Goal: Task Accomplishment & Management: Manage account settings

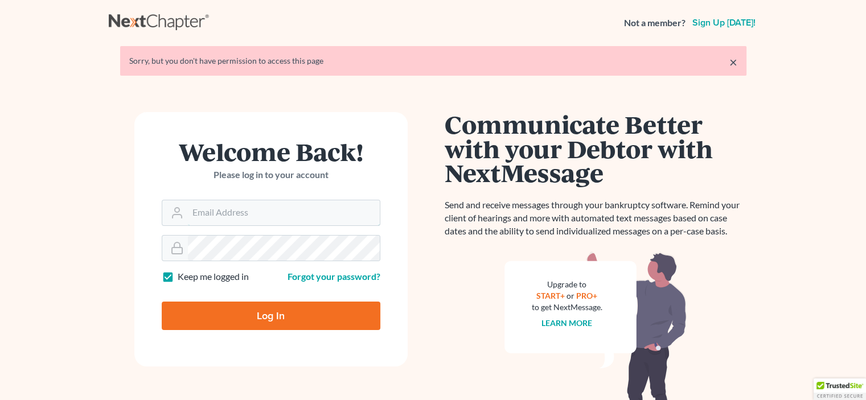
type input "[EMAIL_ADDRESS][DOMAIN_NAME]"
click at [300, 312] on input "Log In" at bounding box center [271, 316] width 219 height 28
type input "Thinking..."
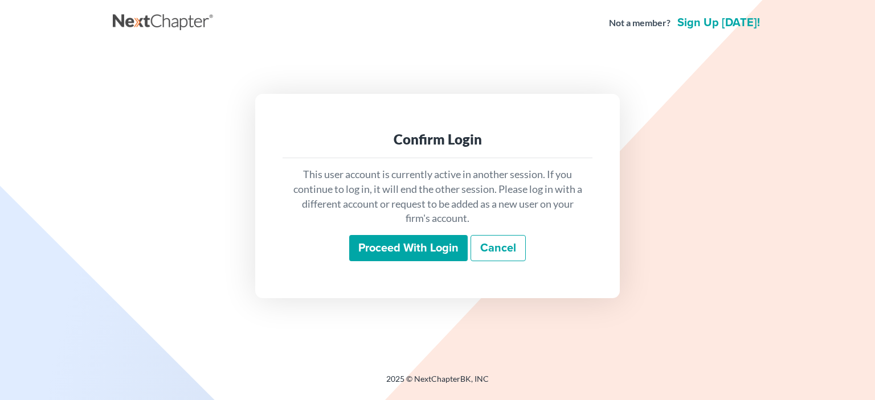
click at [384, 244] on input "Proceed with login" at bounding box center [408, 248] width 118 height 26
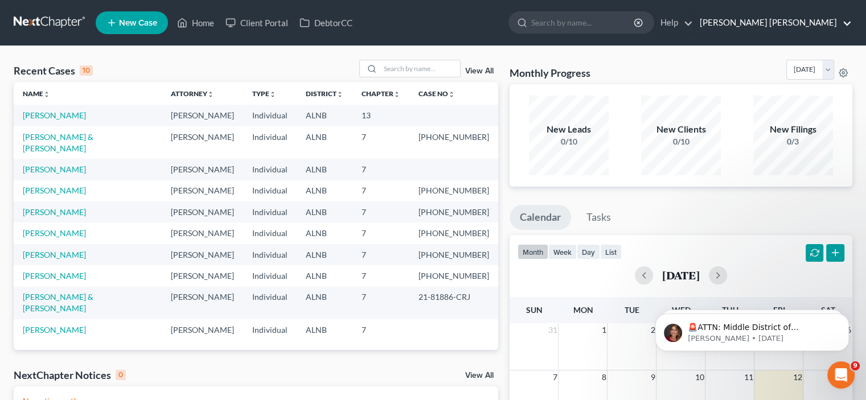
click at [767, 22] on link "[PERSON_NAME] [PERSON_NAME]" at bounding box center [773, 23] width 158 height 20
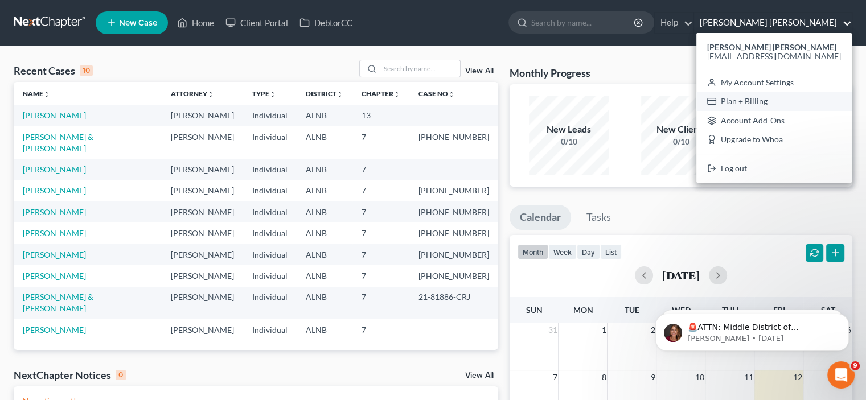
click at [777, 100] on link "Plan + Billing" at bounding box center [773, 101] width 155 height 19
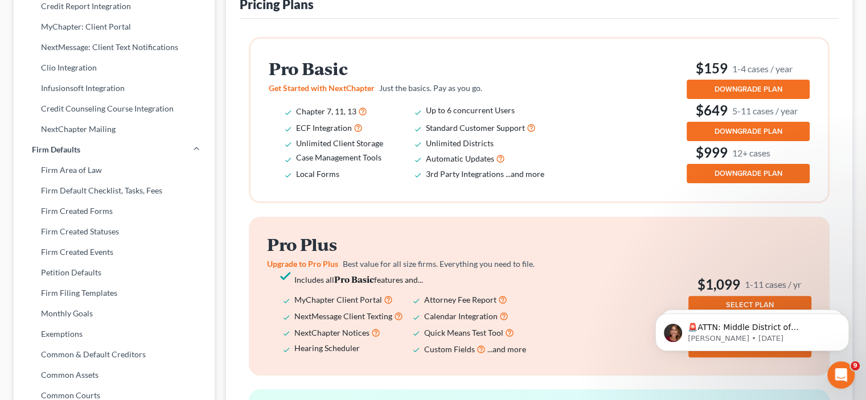
scroll to position [301, 0]
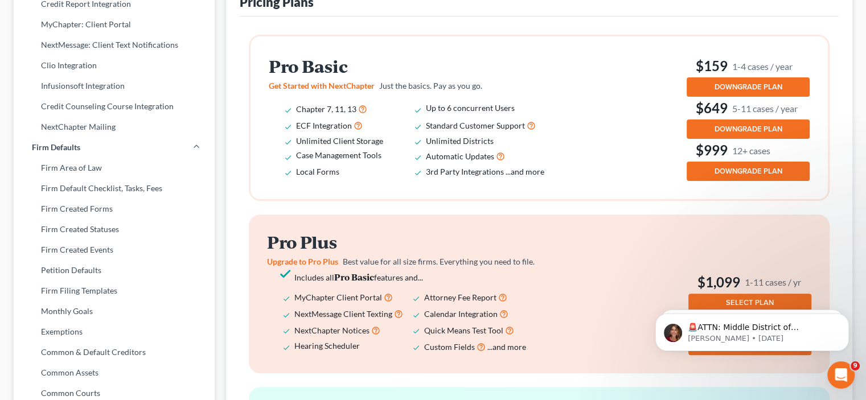
click at [756, 84] on span "DOWNGRADE PLAN" at bounding box center [749, 87] width 68 height 9
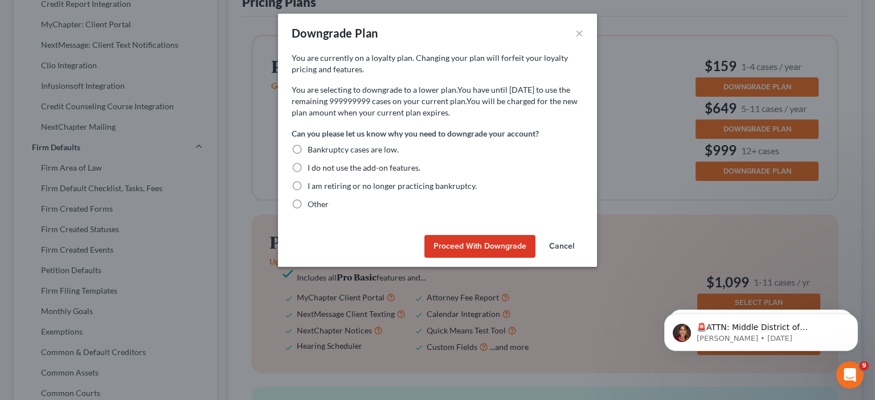
click at [307, 147] on label "Bankruptcy cases are low." at bounding box center [352, 149] width 91 height 11
click at [312, 147] on input "Bankruptcy cases are low." at bounding box center [315, 147] width 7 height 7
radio input "true"
click at [454, 242] on button "Proceed with Downgrade" at bounding box center [479, 246] width 111 height 23
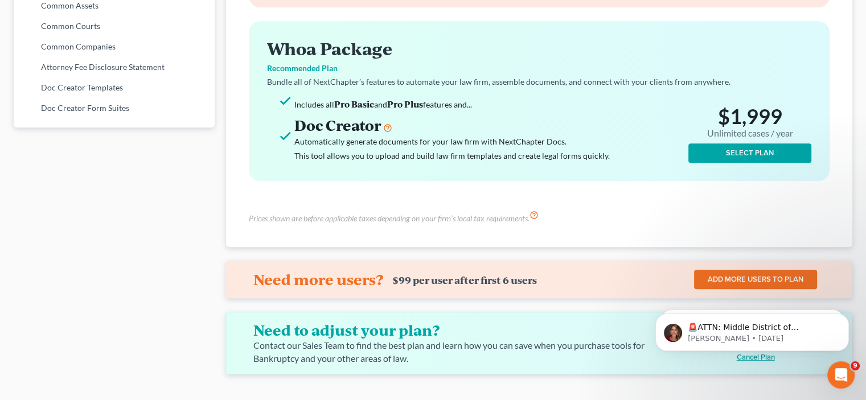
scroll to position [687, 0]
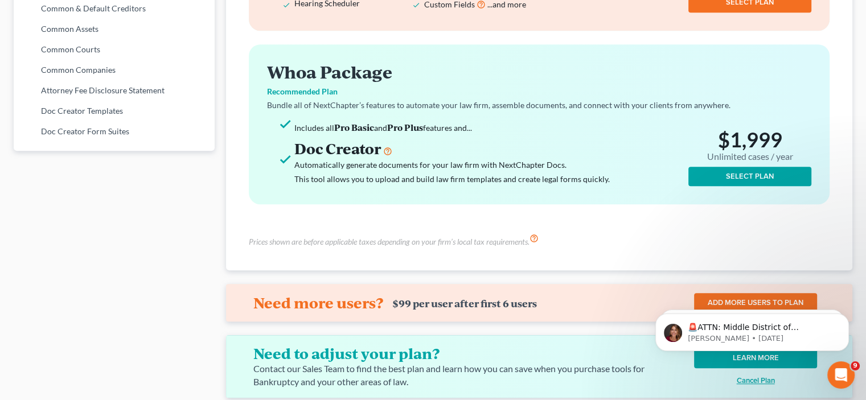
click at [767, 358] on body "🚨ATTN: Middle District of Florida The court has added a new Credit Counseling F…" at bounding box center [752, 329] width 219 height 71
click at [768, 356] on body "🚨ATTN: Middle District of Florida The court has added a new Credit Counseling F…" at bounding box center [752, 329] width 219 height 71
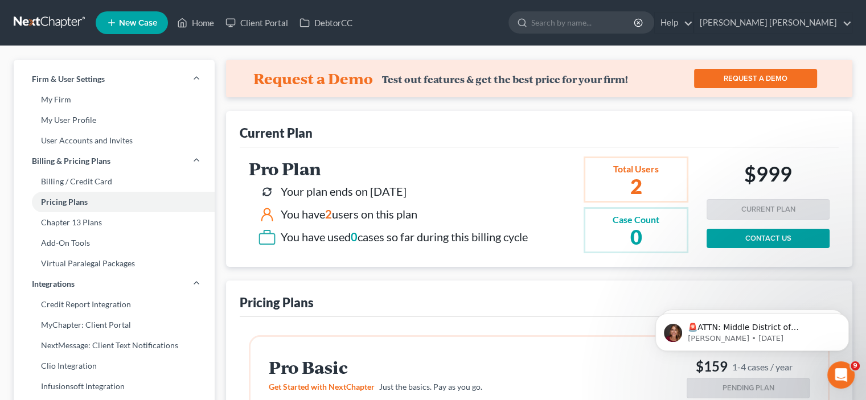
scroll to position [0, 0]
click at [61, 182] on link "Billing / Credit Card" at bounding box center [114, 181] width 201 height 20
select select "0"
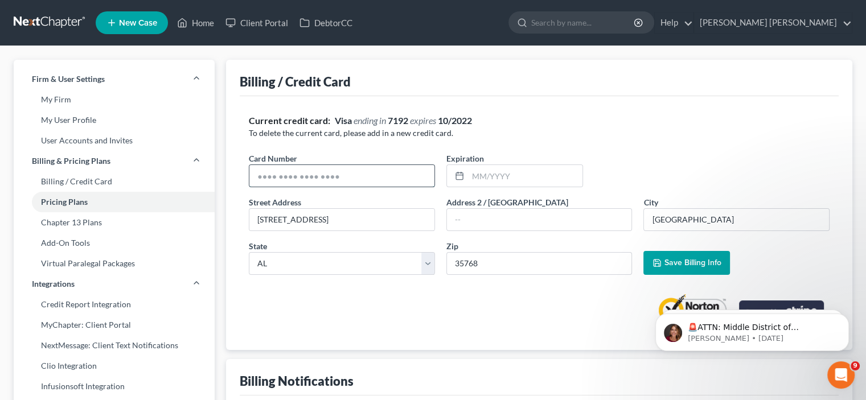
click at [362, 170] on input "text" at bounding box center [341, 176] width 185 height 22
type input "4147400460805557"
type input "03/2030"
drag, startPoint x: 698, startPoint y: 260, endPoint x: 695, endPoint y: 255, distance: 6.6
click at [695, 255] on button "Save Billing Info" at bounding box center [686, 263] width 87 height 24
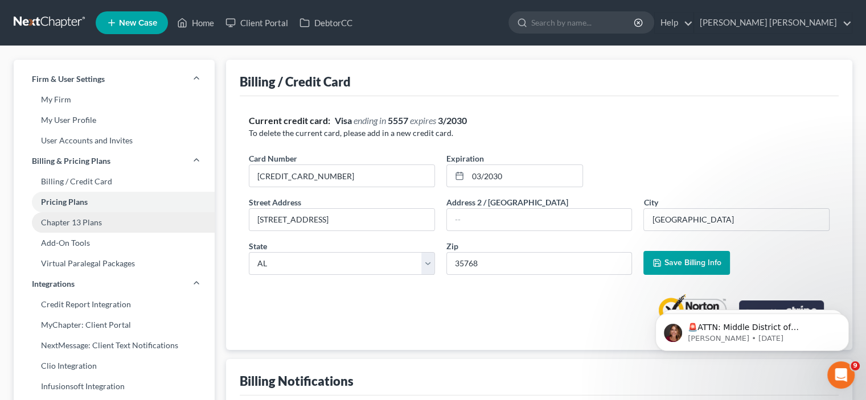
click at [83, 227] on link "Chapter 13 Plans" at bounding box center [114, 222] width 201 height 20
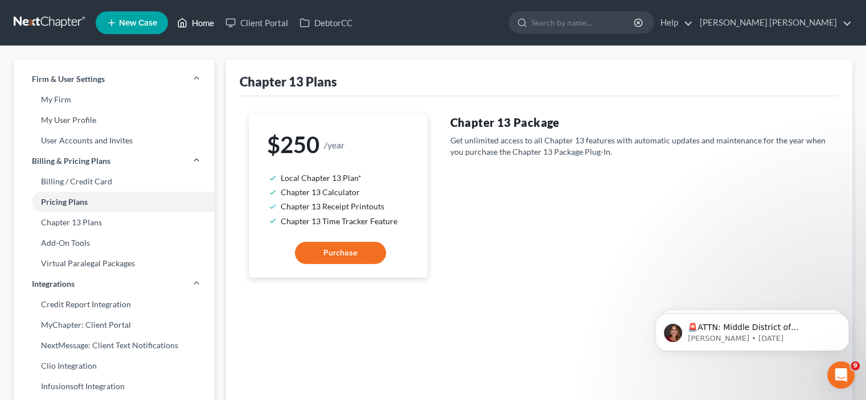
click at [209, 22] on link "Home" at bounding box center [195, 23] width 48 height 20
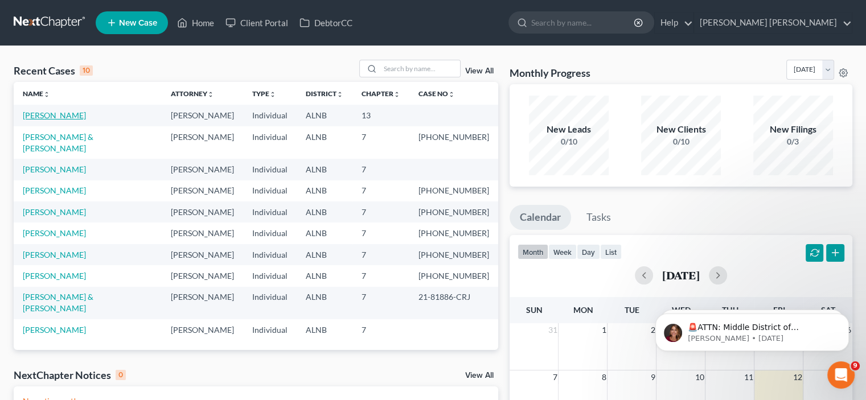
click at [71, 117] on link "Hargrave, Beth" at bounding box center [54, 115] width 63 height 10
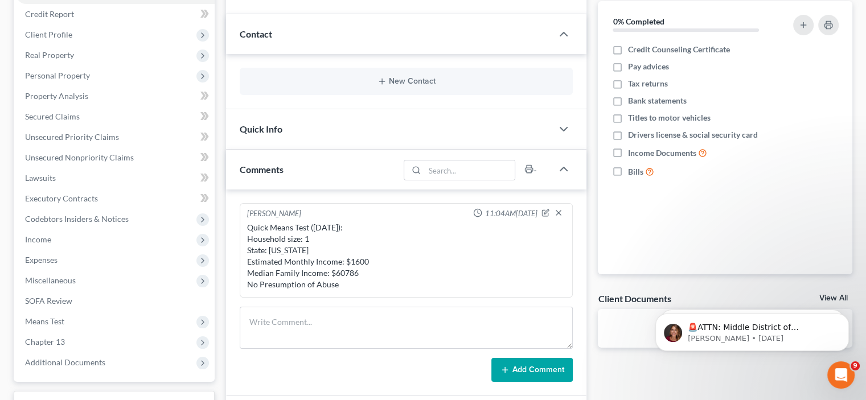
scroll to position [139, 0]
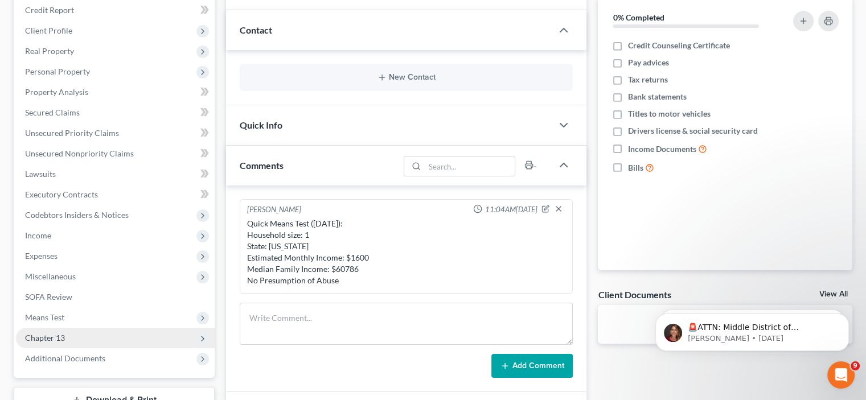
click at [153, 332] on span "Chapter 13" at bounding box center [115, 338] width 199 height 20
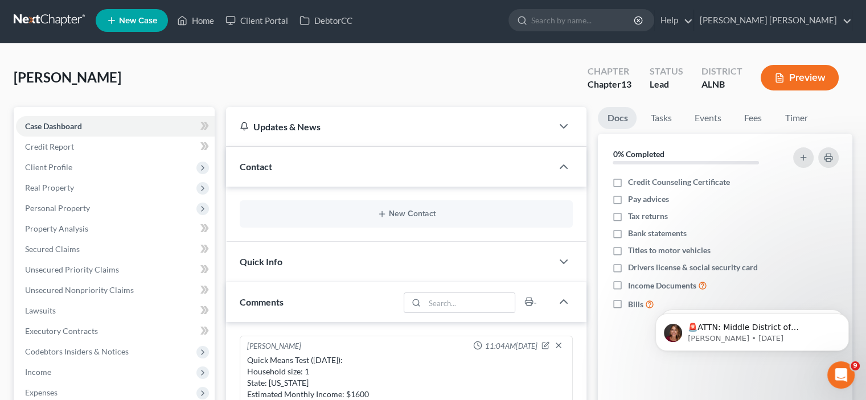
scroll to position [0, 0]
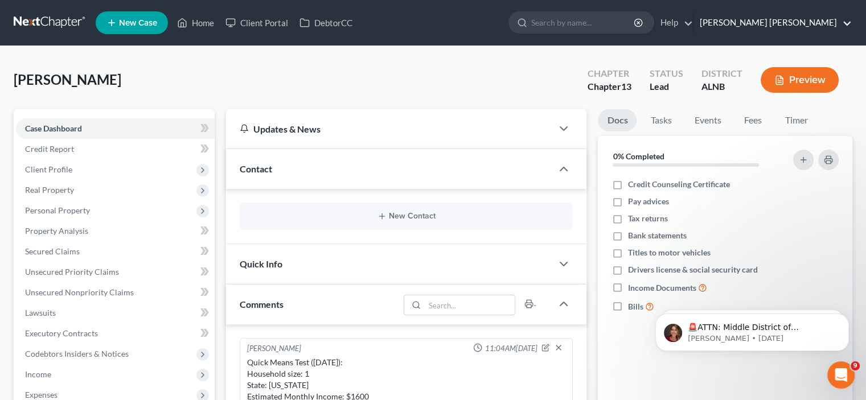
click at [812, 24] on link "Patricia W. Cobb Stewart" at bounding box center [773, 23] width 158 height 20
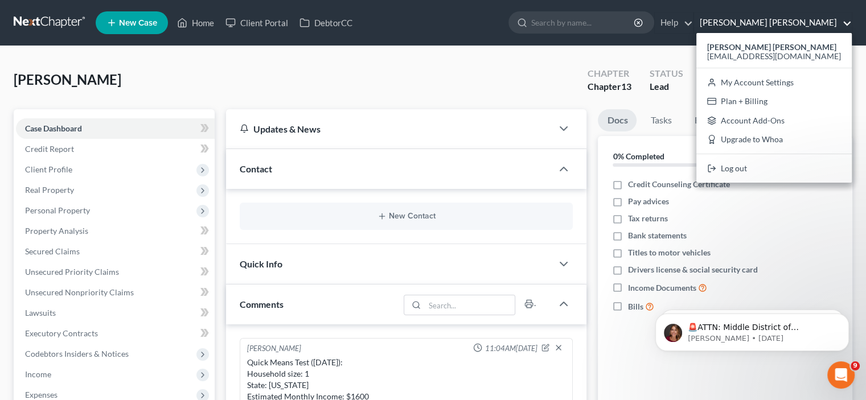
click at [812, 24] on link "Patricia W. Cobb Stewart" at bounding box center [773, 23] width 158 height 20
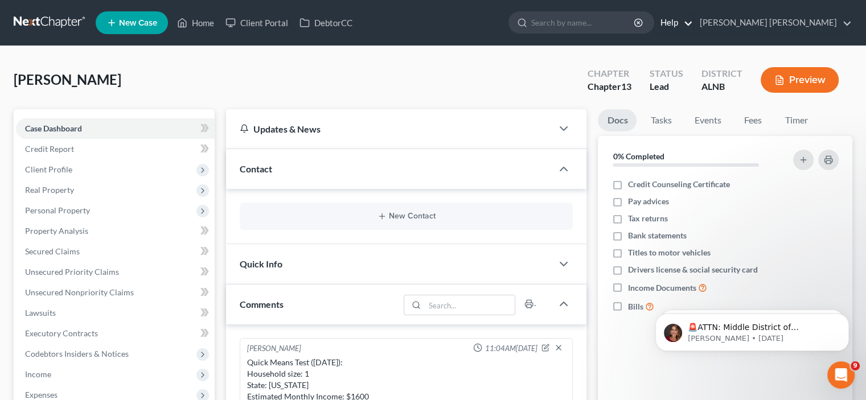
click at [693, 24] on link "Help" at bounding box center [674, 23] width 38 height 20
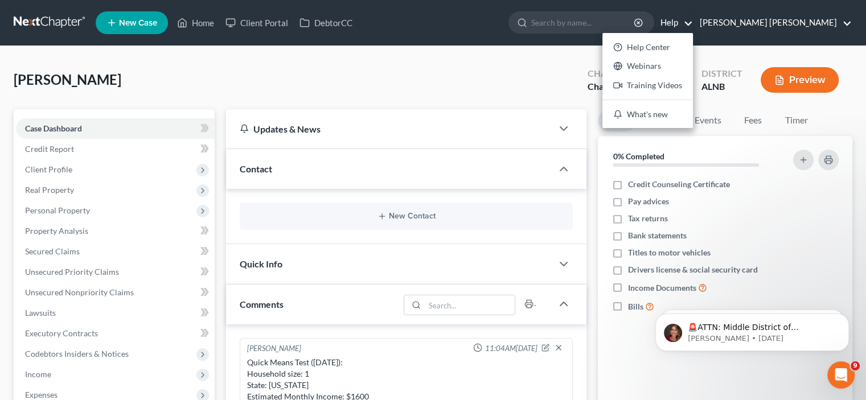
click at [809, 18] on link "Patricia W. Cobb Stewart" at bounding box center [773, 23] width 158 height 20
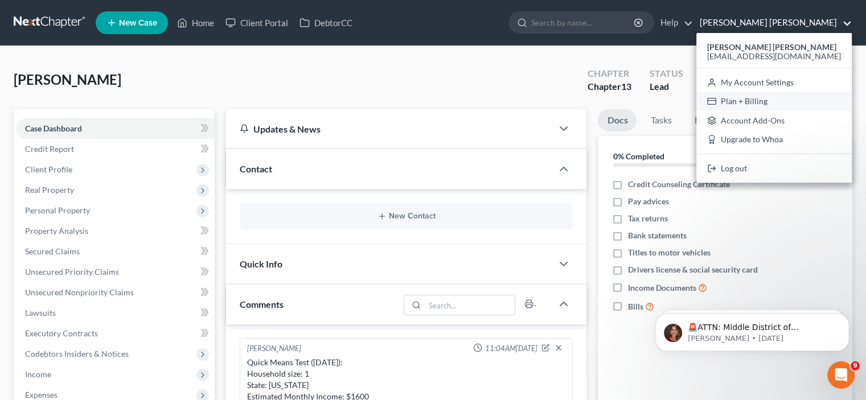
click at [804, 101] on link "Plan + Billing" at bounding box center [773, 101] width 155 height 19
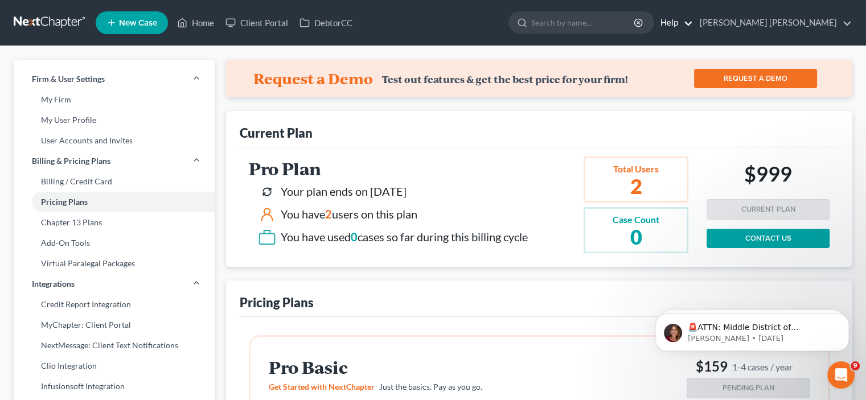
click at [693, 24] on link "Help" at bounding box center [674, 23] width 38 height 20
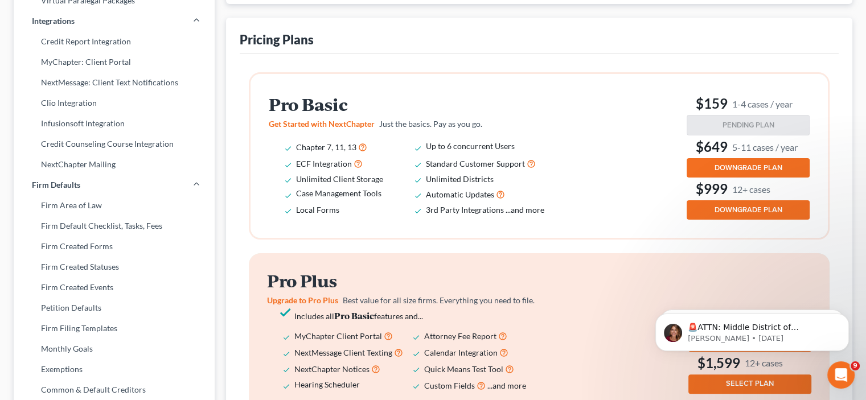
scroll to position [264, 0]
